Goal: Go to known website: Access a specific website the user already knows

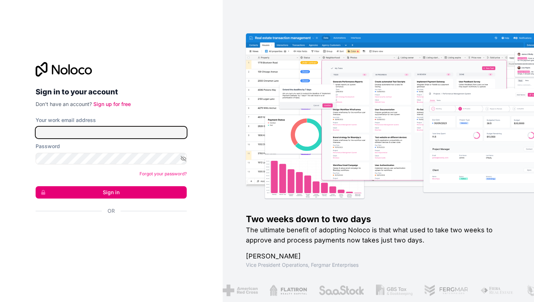
click at [139, 137] on input "Your work email address" at bounding box center [111, 133] width 151 height 12
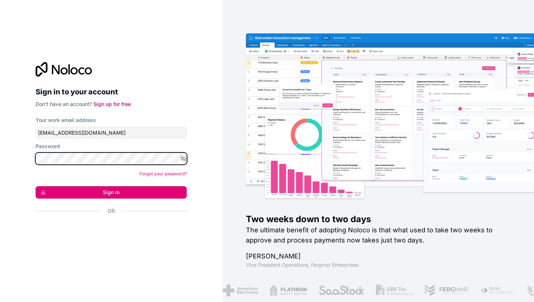
click at [36, 186] on button "Sign in" at bounding box center [111, 192] width 151 height 12
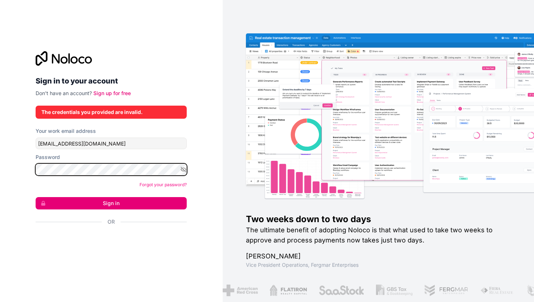
click at [35, 167] on div "Sign in to your account Don't have an account? Sign up for free The credentials…" at bounding box center [111, 151] width 163 height 223
click at [28, 165] on div "Sign in to your account Don't have an account? Sign up for free The credentials…" at bounding box center [111, 151] width 223 height 302
click at [19, 165] on div "Sign in to your account Don't have an account? Sign up for free The credentials…" at bounding box center [111, 151] width 223 height 302
click at [36, 197] on button "Sign in" at bounding box center [111, 203] width 151 height 12
click at [86, 204] on button "Sign in" at bounding box center [111, 203] width 151 height 12
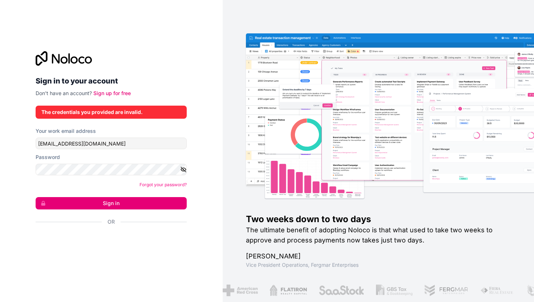
click at [183, 170] on icon "button" at bounding box center [183, 169] width 7 height 7
click at [100, 200] on button "Sign in" at bounding box center [111, 203] width 151 height 12
drag, startPoint x: 107, startPoint y: 143, endPoint x: 20, endPoint y: 143, distance: 87.5
click at [20, 143] on div "Sign in to your account Don't have an account? Sign up for free The credentials…" at bounding box center [111, 151] width 223 height 302
type input "[PERSON_NAME][EMAIL_ADDRESS][DOMAIN_NAME]"
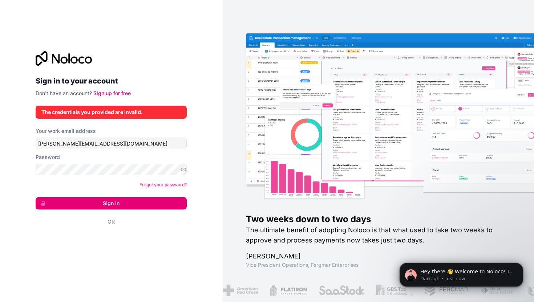
click at [93, 204] on button "Sign in" at bounding box center [111, 203] width 151 height 12
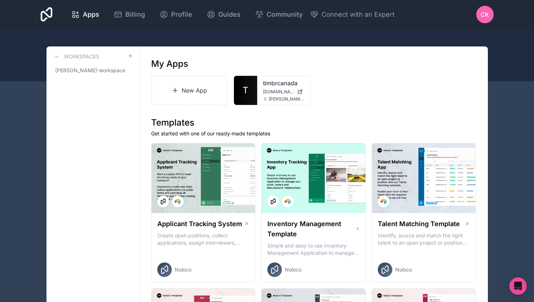
click at [86, 16] on span "Apps" at bounding box center [91, 14] width 16 height 10
click at [254, 92] on link "T" at bounding box center [245, 90] width 23 height 29
